Goal: Transaction & Acquisition: Book appointment/travel/reservation

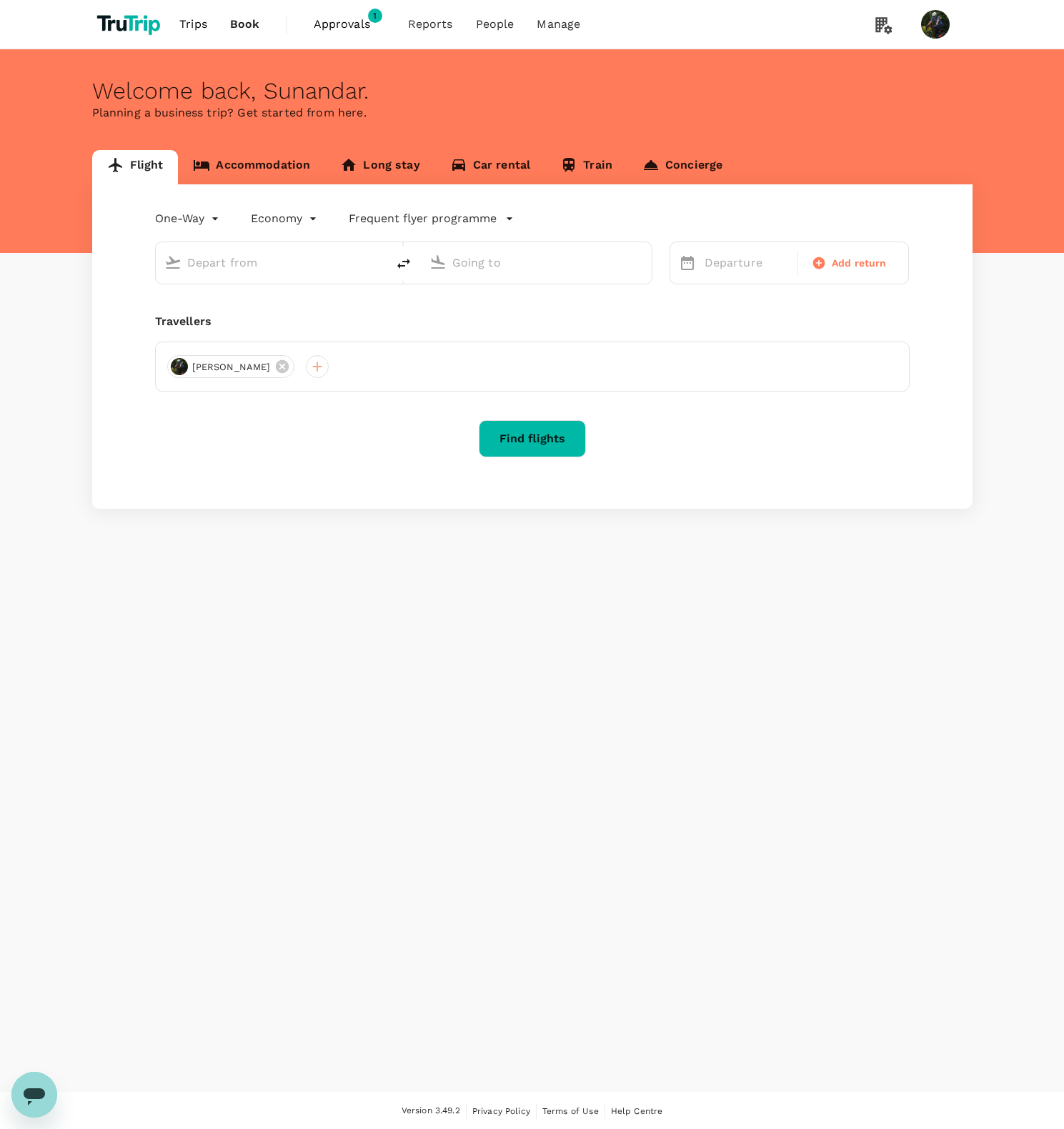
type input "roundtrip"
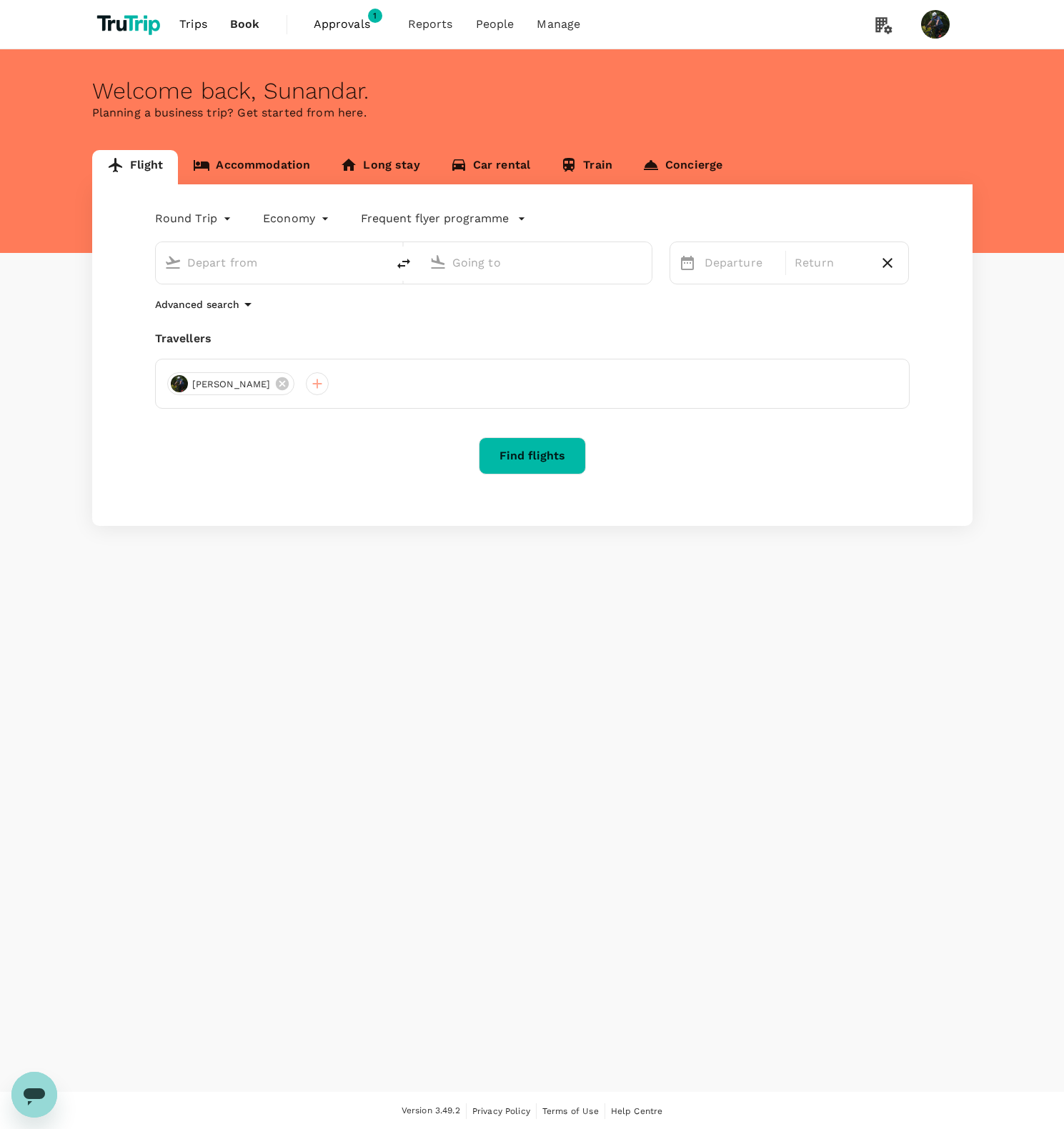
type input "Singapore Changi (SIN)"
type input "Kuala Lumpur Intl ([GEOGRAPHIC_DATA])"
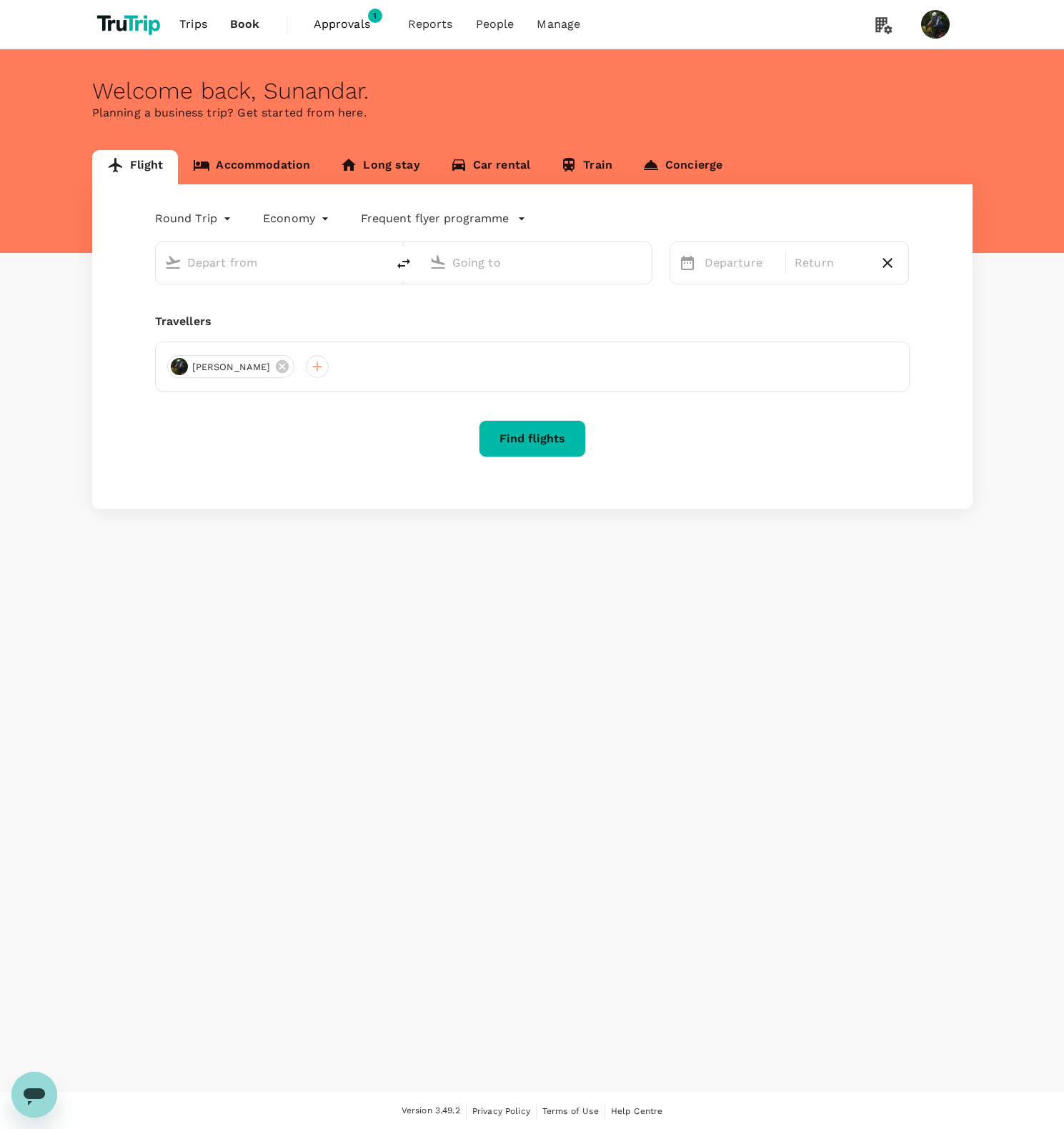
type input "Singapore Changi (SIN)"
type input "Kuala Lumpur Intl (KUL)"
